Goal: Task Accomplishment & Management: Manage account settings

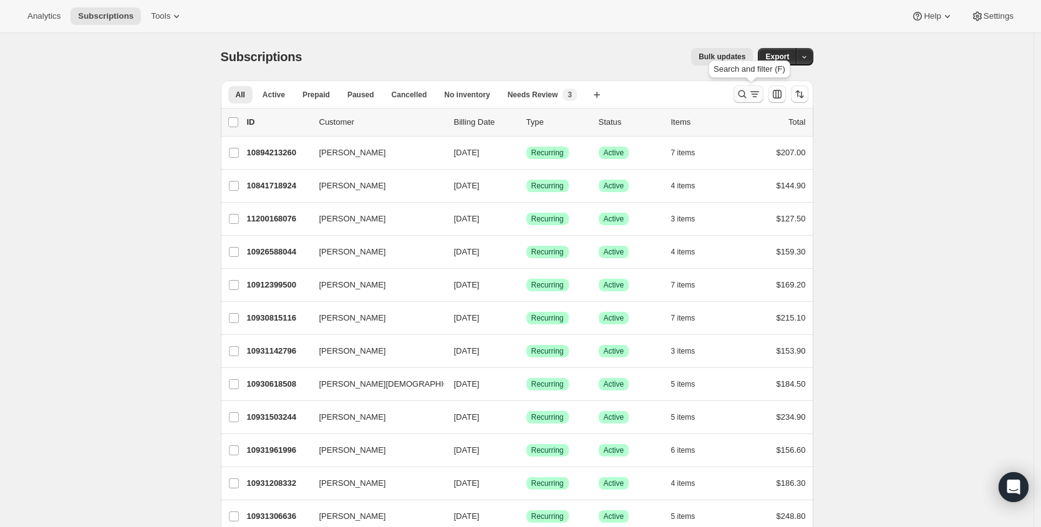
click at [756, 90] on icon "Search and filter results" at bounding box center [755, 94] width 12 height 12
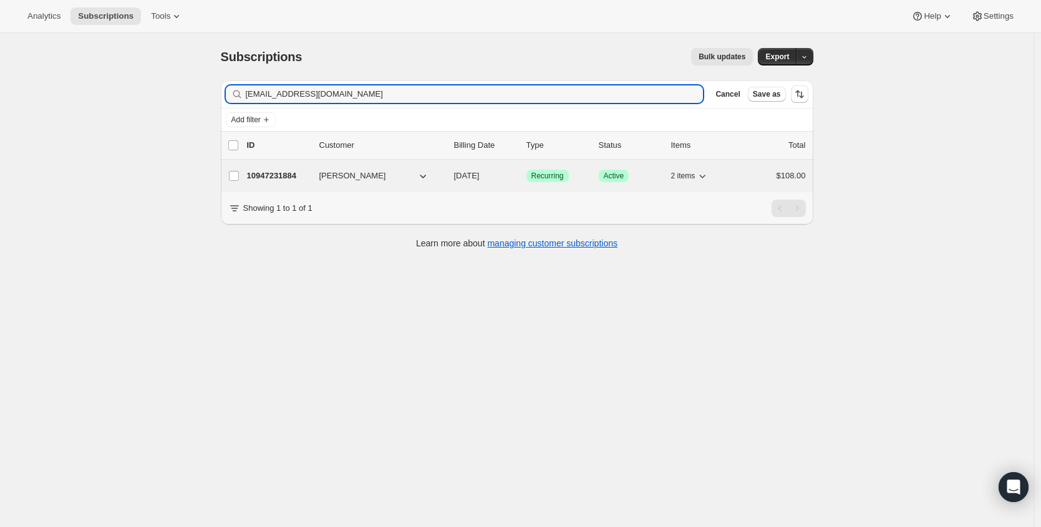
type input "[EMAIL_ADDRESS][DOMAIN_NAME]"
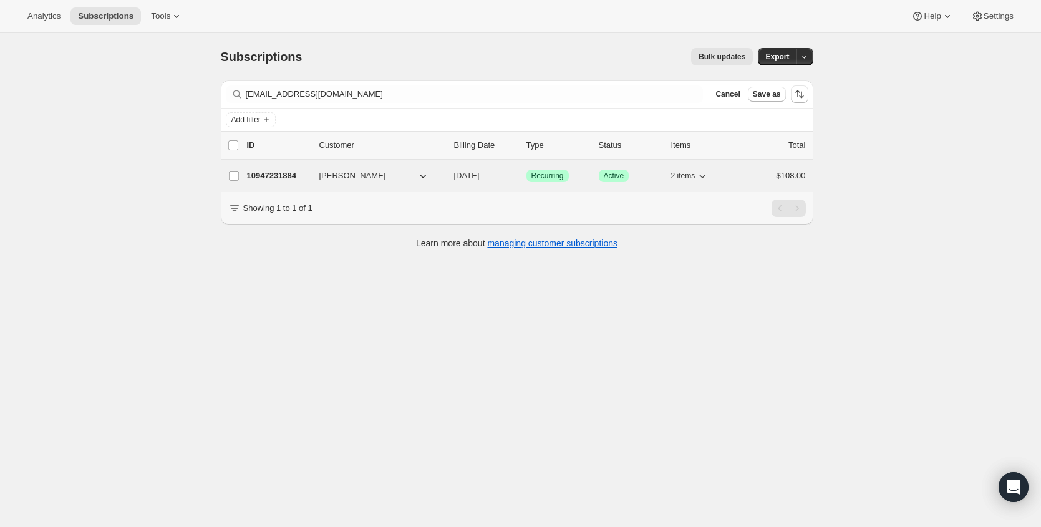
click at [272, 174] on p "10947231884" at bounding box center [278, 176] width 62 height 12
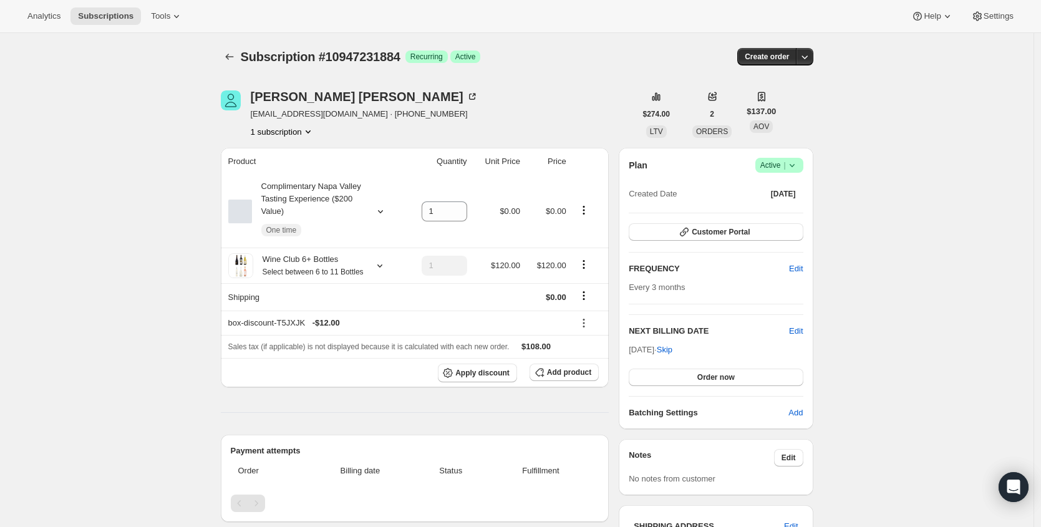
click at [782, 162] on span "Active |" at bounding box center [780, 165] width 38 height 12
click at [781, 215] on span "Cancel subscription" at bounding box center [779, 211] width 71 height 9
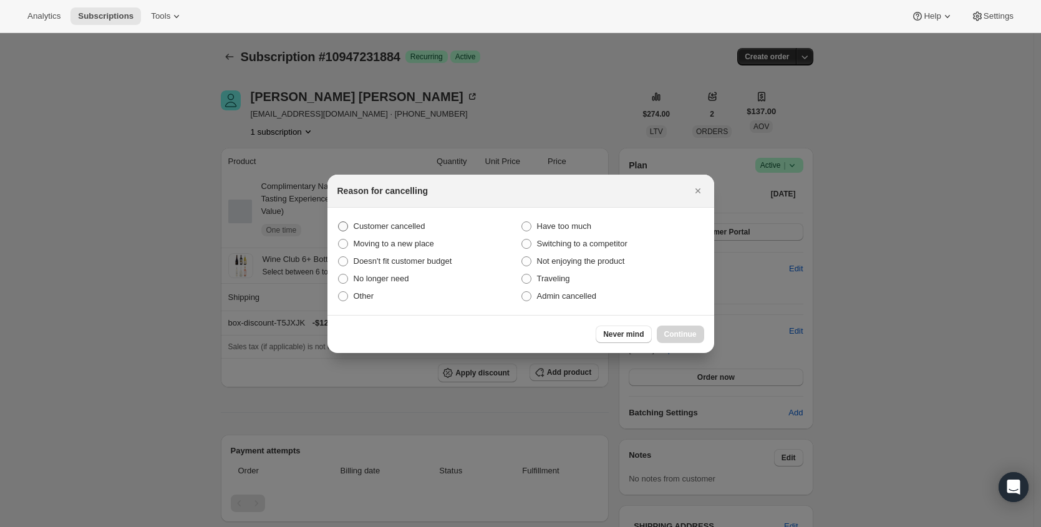
click at [404, 221] on span "Customer cancelled" at bounding box center [390, 225] width 72 height 9
click at [339, 221] on input "Customer cancelled" at bounding box center [338, 221] width 1 height 1
radio input "true"
click at [686, 331] on span "Continue" at bounding box center [680, 334] width 32 height 10
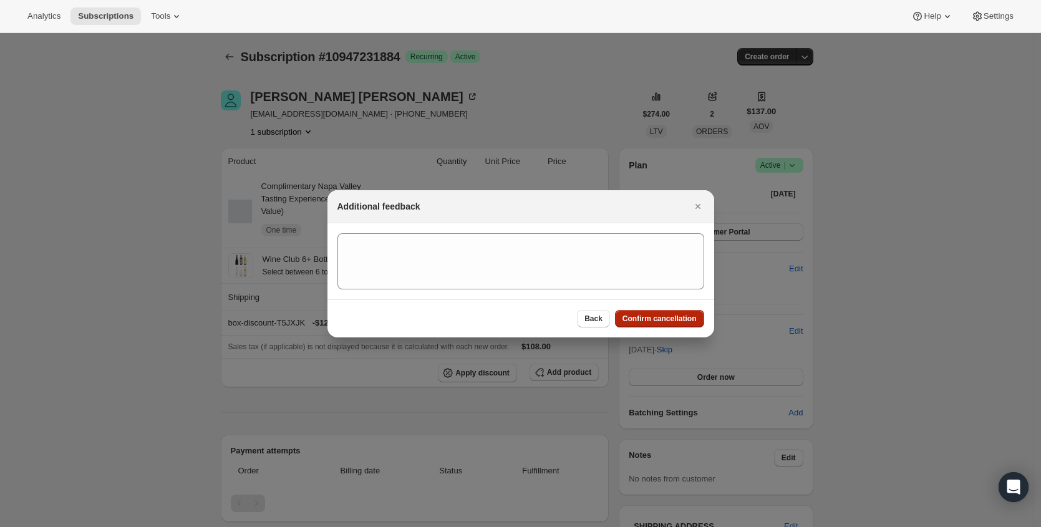
click at [682, 311] on button "Confirm cancellation" at bounding box center [659, 318] width 89 height 17
